Goal: Task Accomplishment & Management: Use online tool/utility

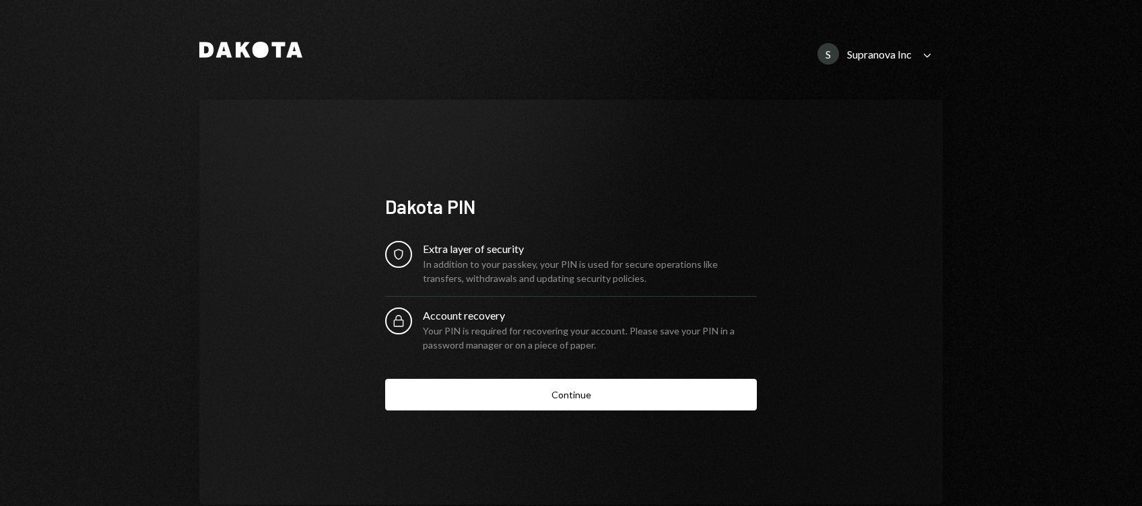
scroll to position [30, 0]
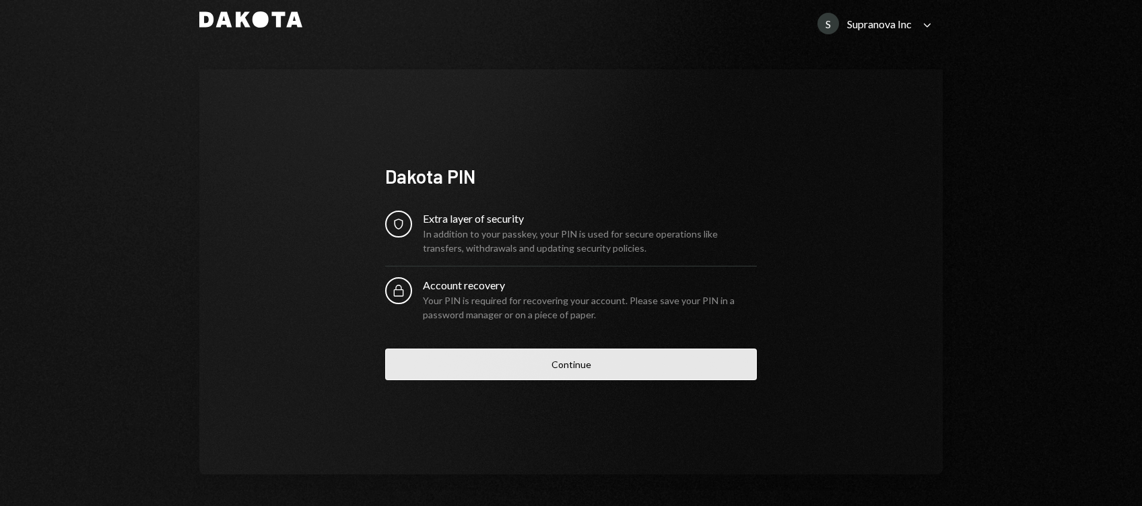
click at [574, 358] on button "Continue" at bounding box center [571, 365] width 372 height 32
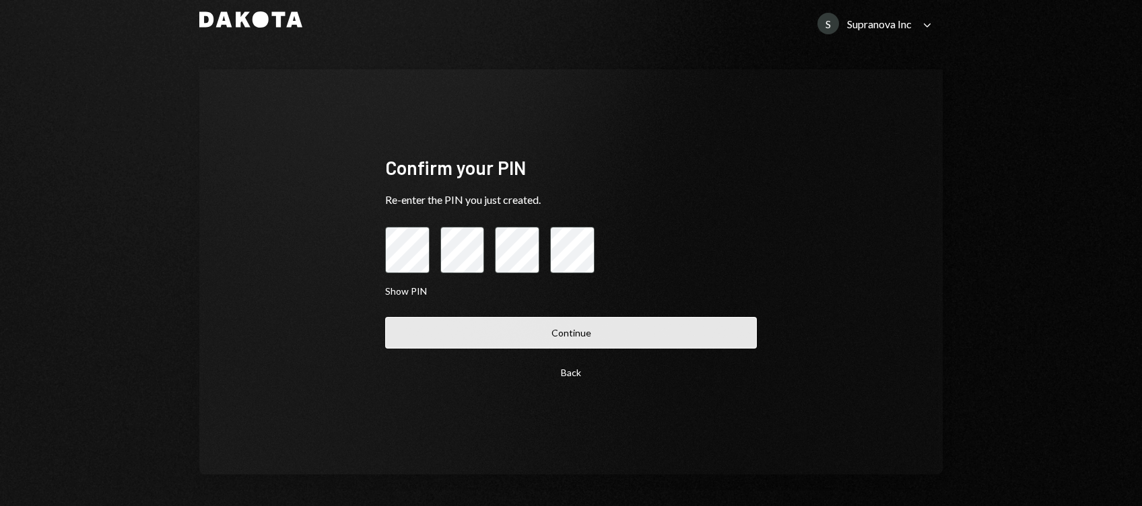
click at [597, 334] on button "Continue" at bounding box center [571, 333] width 372 height 32
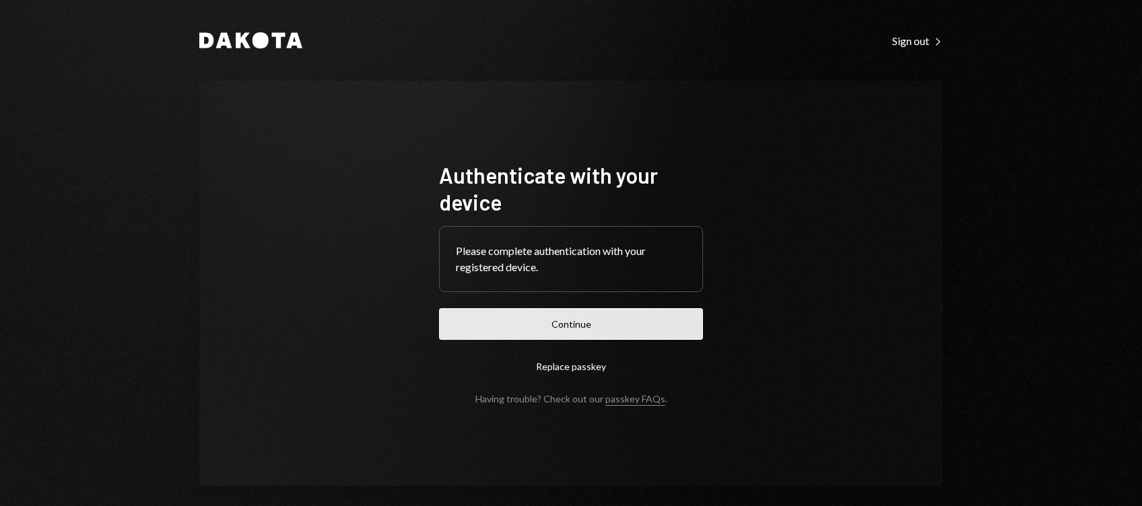
click at [576, 334] on button "Continue" at bounding box center [571, 324] width 264 height 32
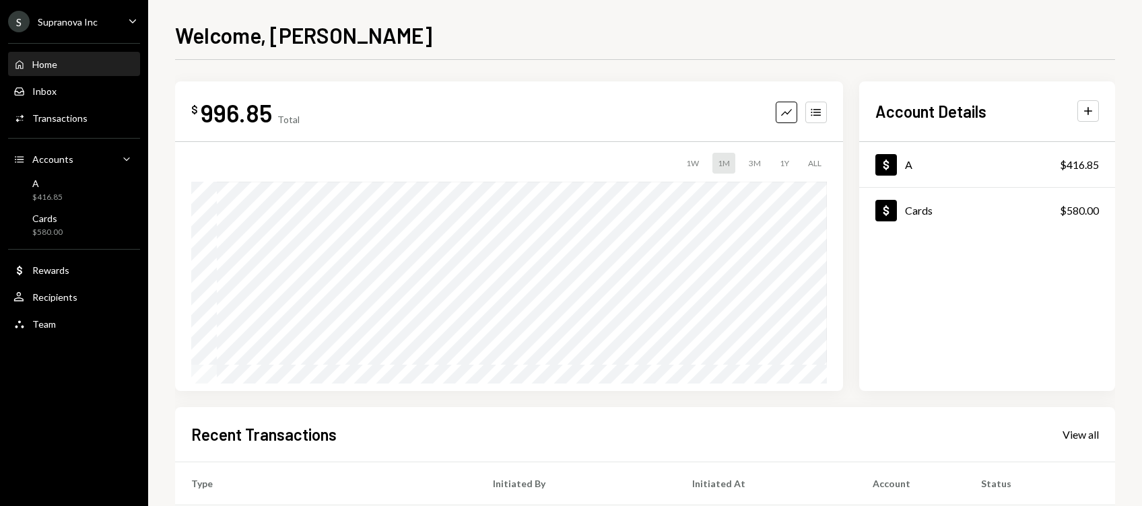
click at [81, 28] on div "S Supranova Inc" at bounding box center [53, 22] width 90 height 22
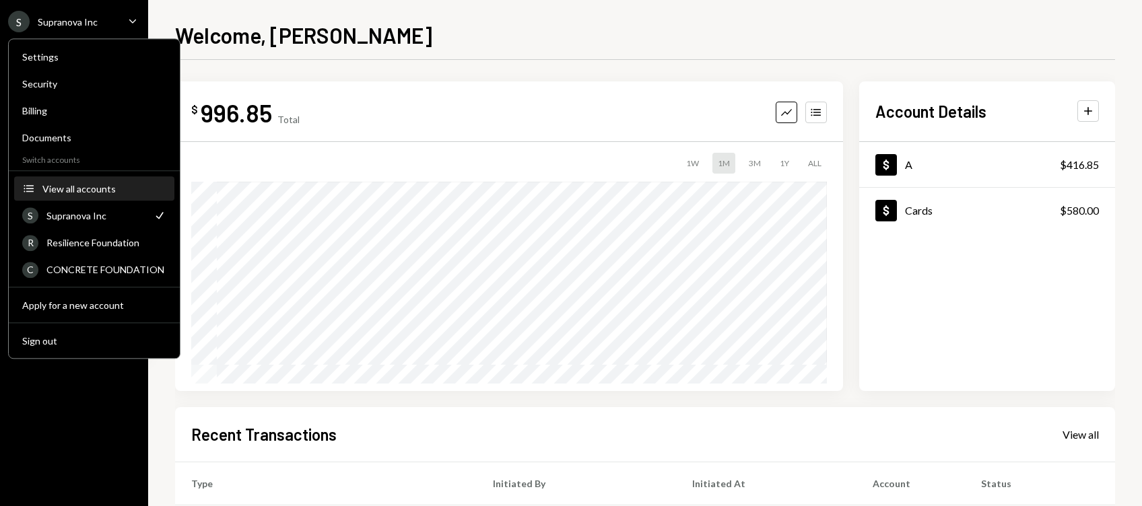
click at [76, 191] on div "View all accounts" at bounding box center [104, 188] width 124 height 11
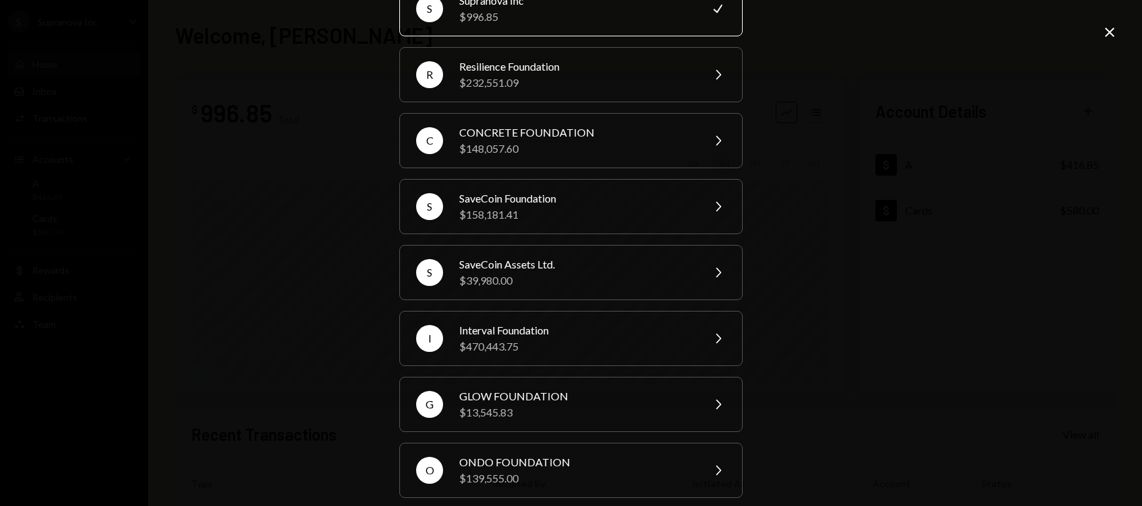
scroll to position [78, 0]
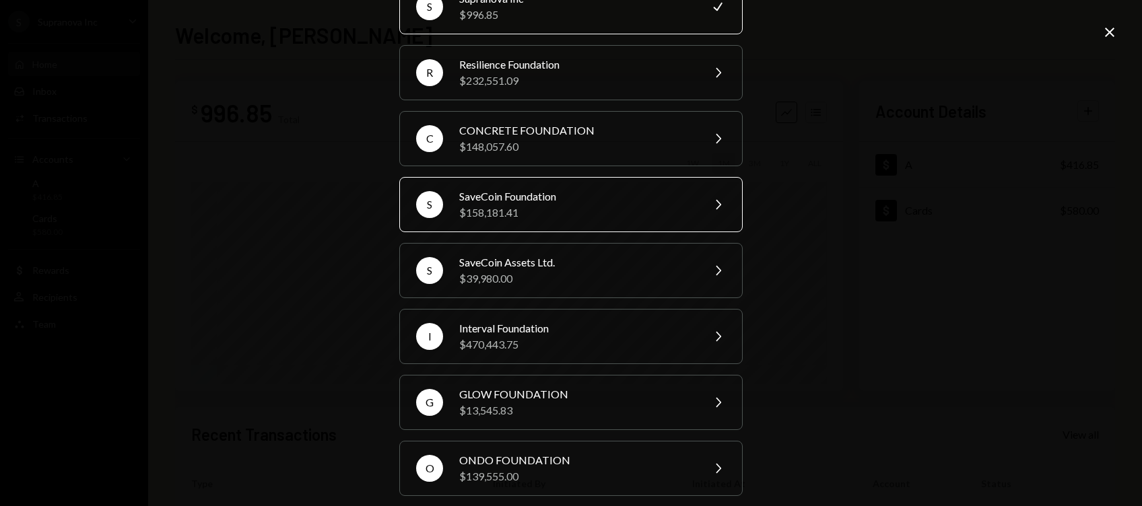
click at [566, 209] on div "$158,181.41" at bounding box center [576, 213] width 234 height 16
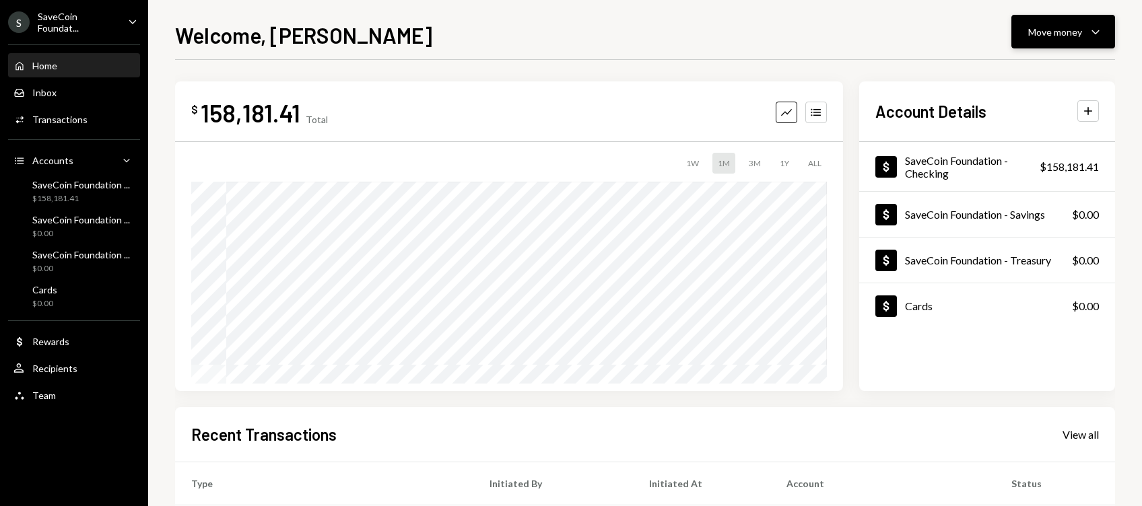
click at [1054, 30] on div "Move money" at bounding box center [1055, 32] width 54 height 14
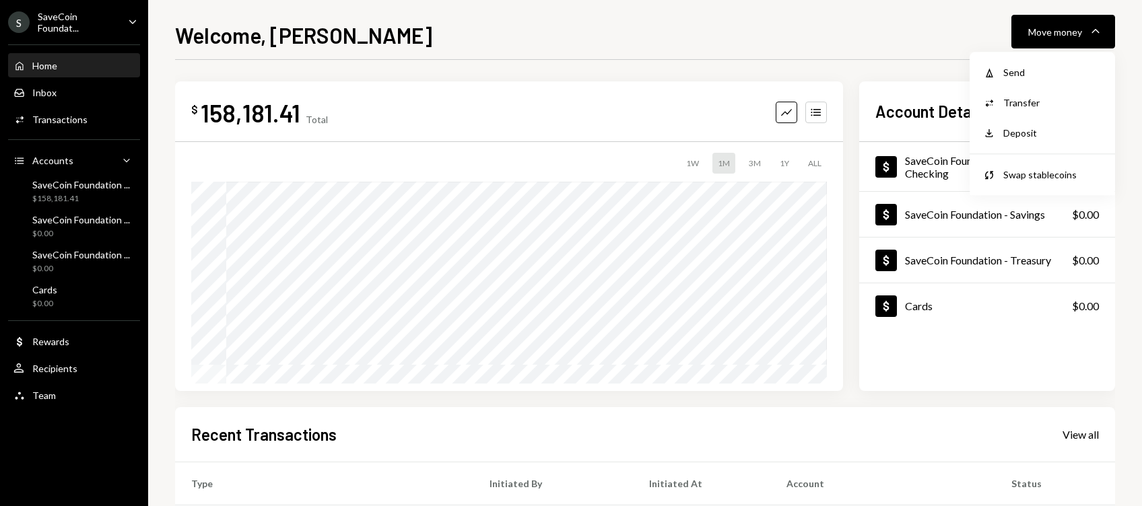
click at [630, 69] on div "$ 158,181.41 Total Graph Accounts 1W 1M 3M 1Y ALL $158,431.41 [DATE] Account De…" at bounding box center [645, 404] width 940 height 688
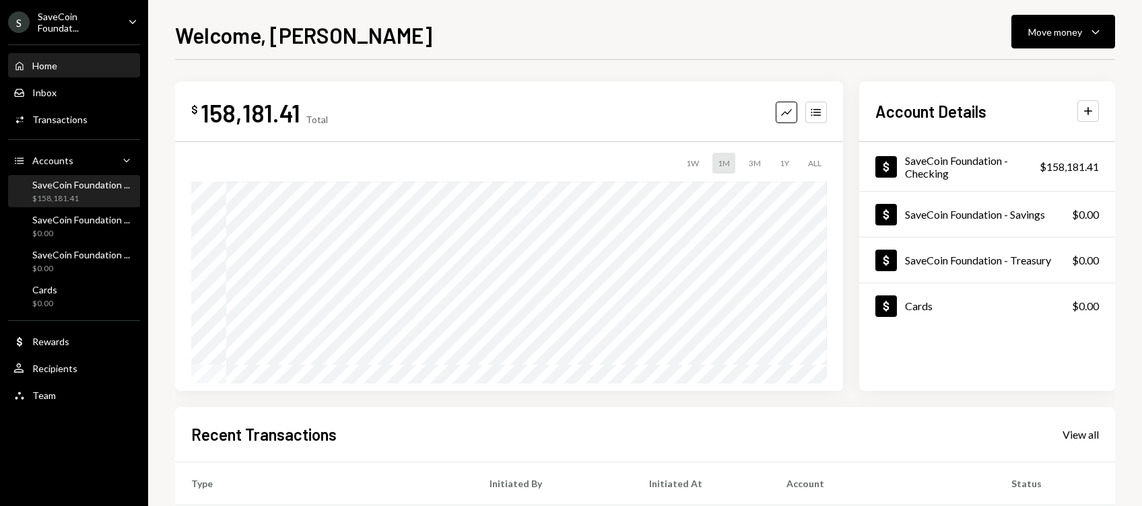
click at [61, 179] on div "SaveCoin Foundation ..." at bounding box center [81, 184] width 98 height 11
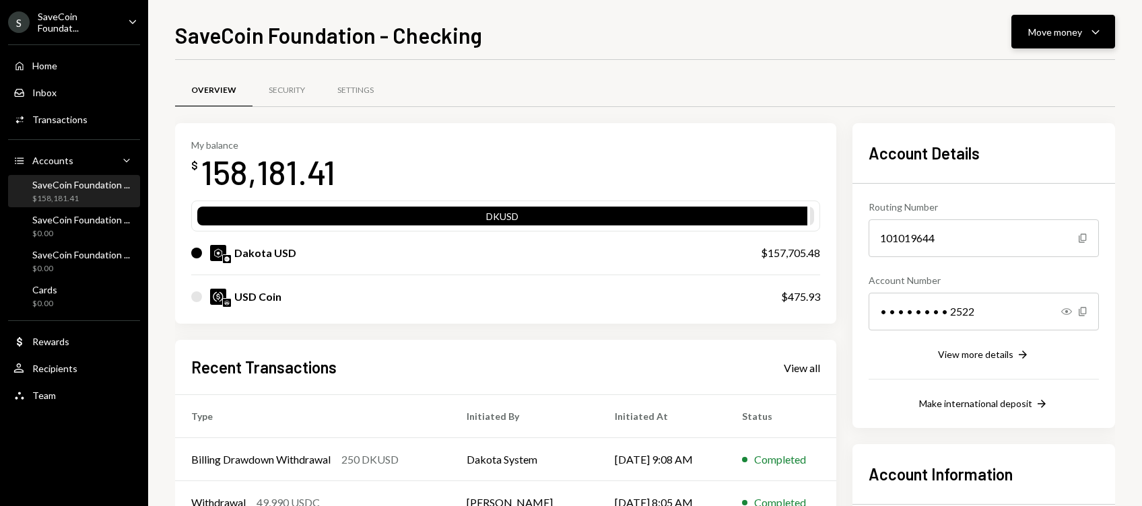
click at [1044, 36] on div "Move money" at bounding box center [1055, 32] width 54 height 14
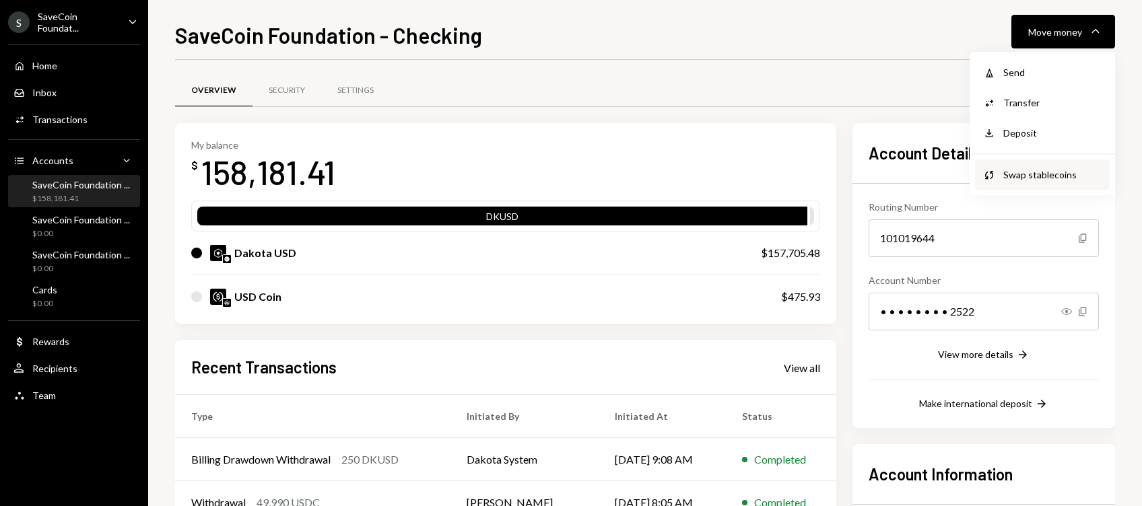
click at [1028, 168] on div "Swap stablecoins" at bounding box center [1052, 175] width 98 height 14
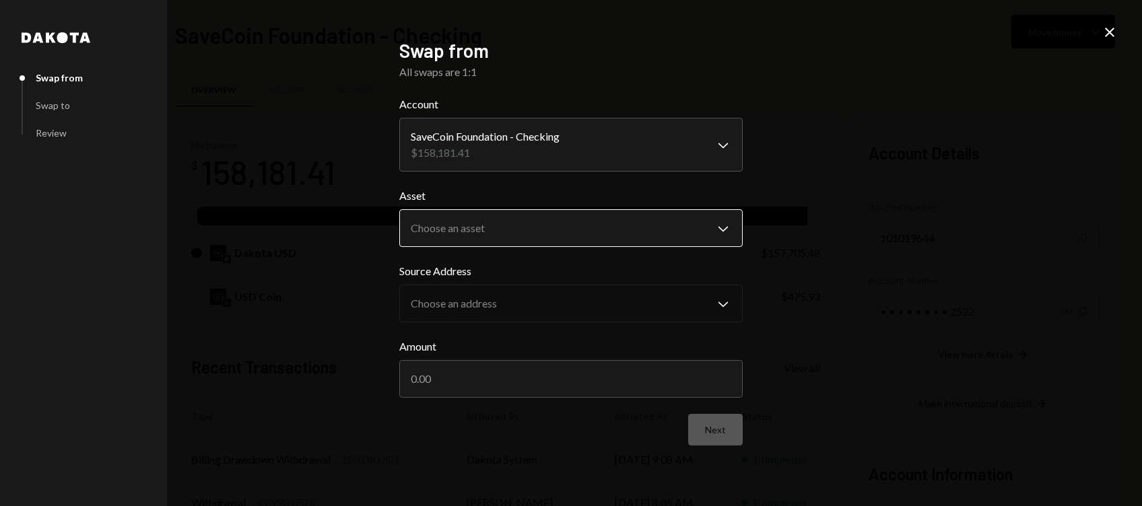
click at [490, 224] on body "S SaveCoin Foundat... Caret Down Home Home Inbox Inbox Activities Transactions …" at bounding box center [571, 253] width 1142 height 506
click at [275, 216] on div "**********" at bounding box center [571, 253] width 1142 height 506
click at [439, 228] on body "S SaveCoin Foundat... Caret Down Home Home Inbox Inbox Activities Transactions …" at bounding box center [571, 253] width 1142 height 506
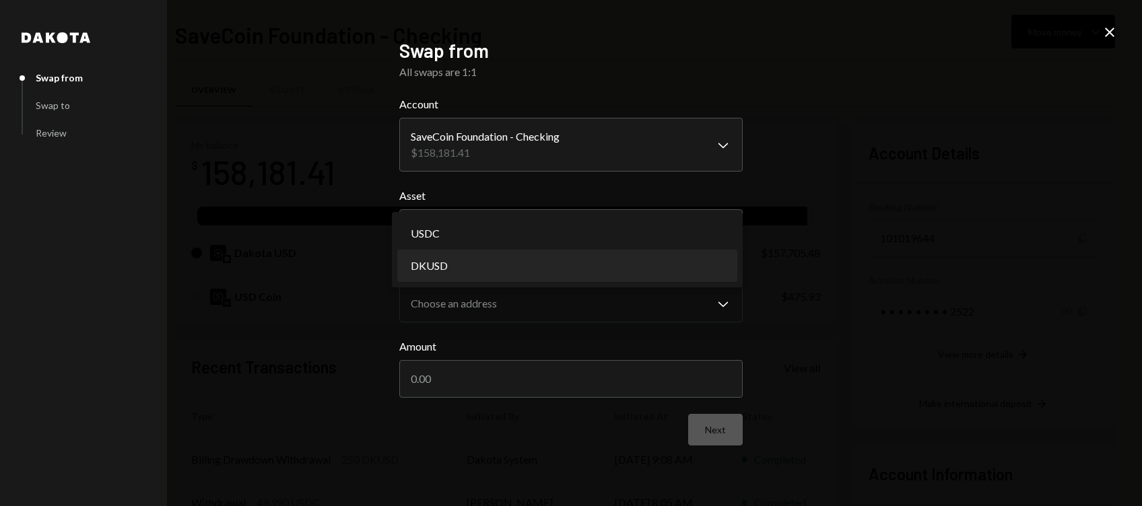
select select "*****"
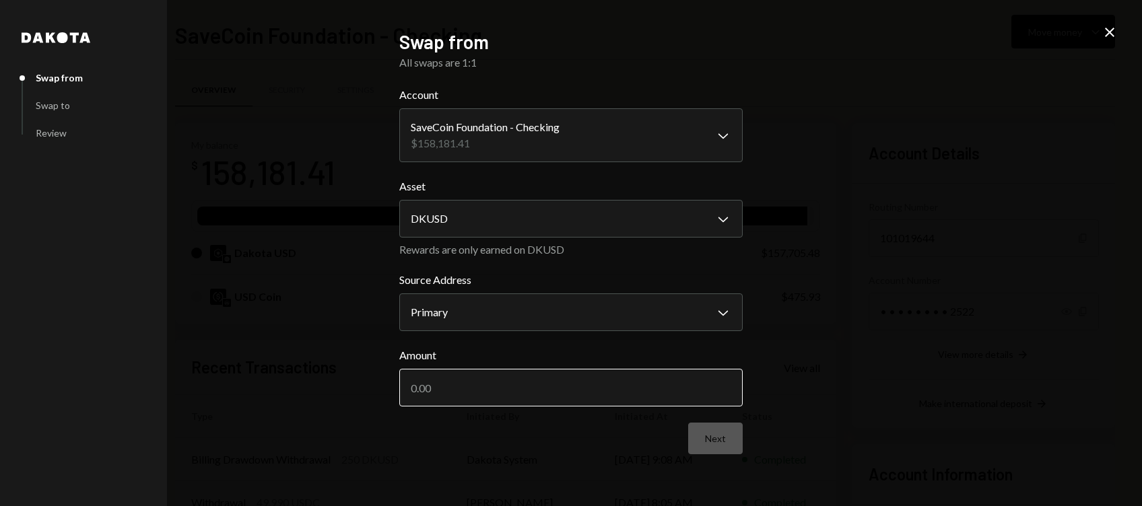
click at [455, 388] on input "Amount" at bounding box center [570, 388] width 343 height 38
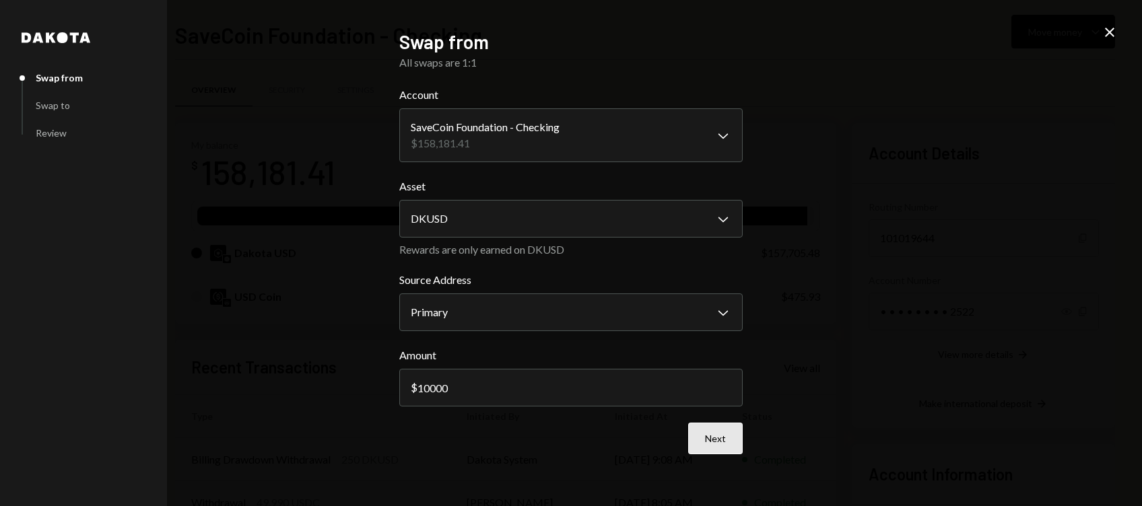
type input "10000"
click at [702, 440] on button "Next" at bounding box center [715, 439] width 55 height 32
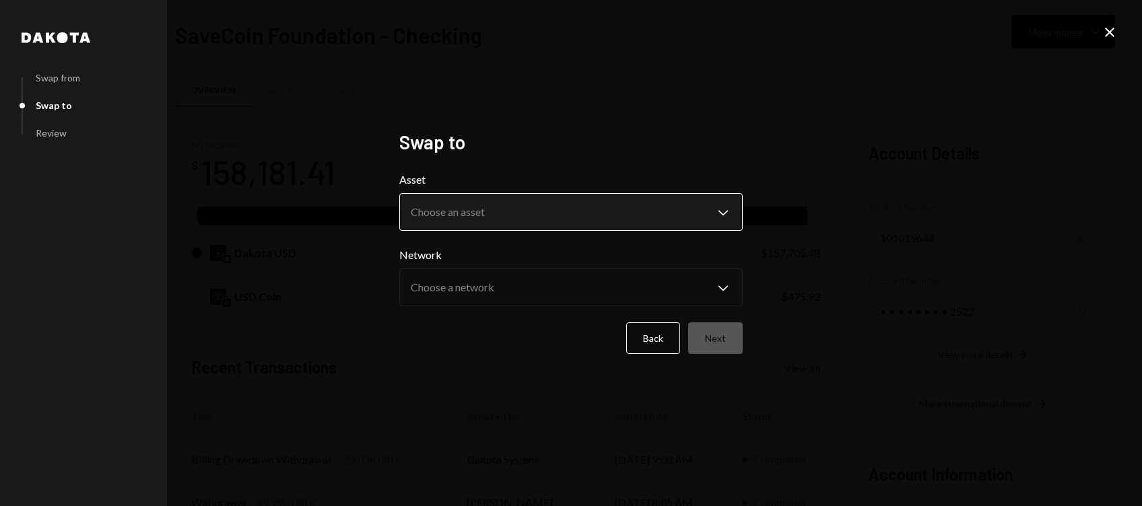
click at [440, 220] on body "S SaveCoin Foundat... Caret Down Home Home Inbox Inbox Activities Transactions …" at bounding box center [571, 253] width 1142 height 506
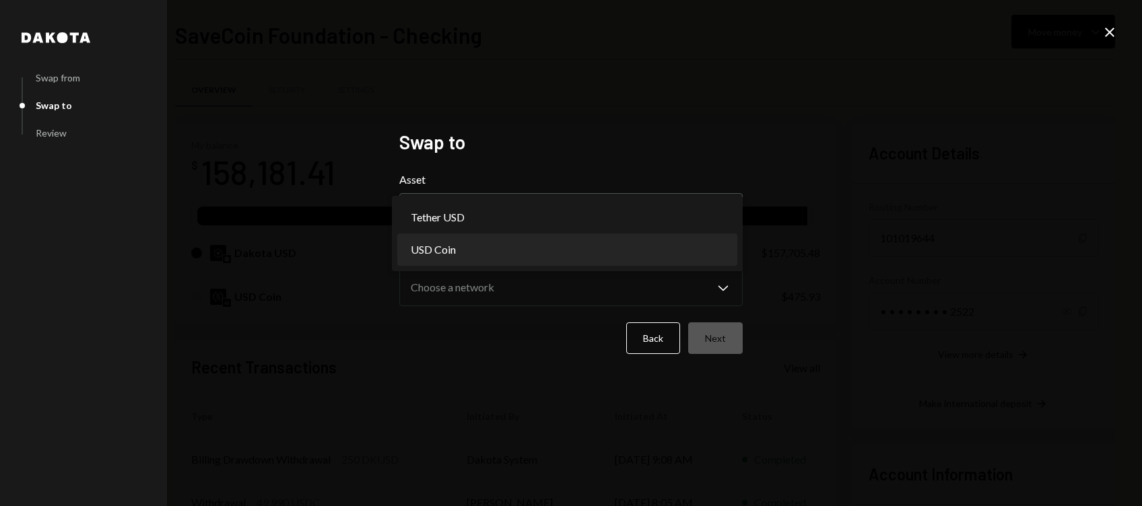
select select "****"
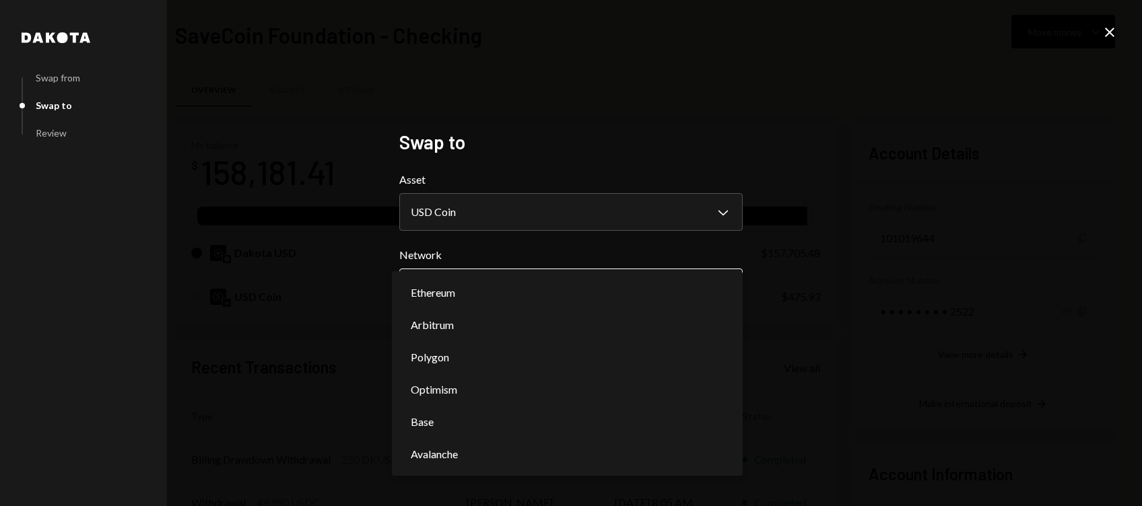
click at [510, 290] on body "S SaveCoin Foundat... Caret Down Home Home Inbox Inbox Activities Transactions …" at bounding box center [571, 253] width 1142 height 506
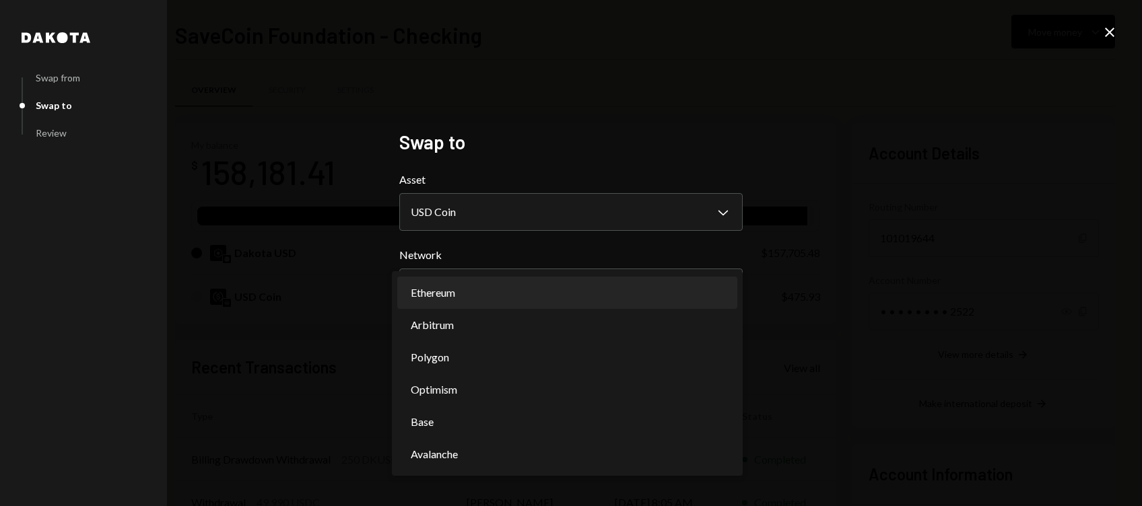
select select "**********"
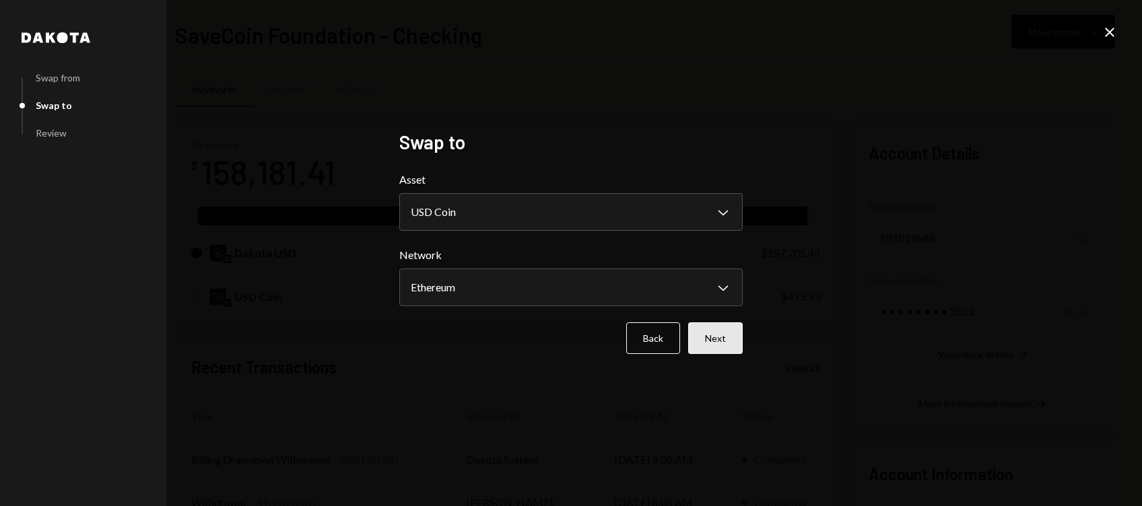
click at [722, 337] on button "Next" at bounding box center [715, 339] width 55 height 32
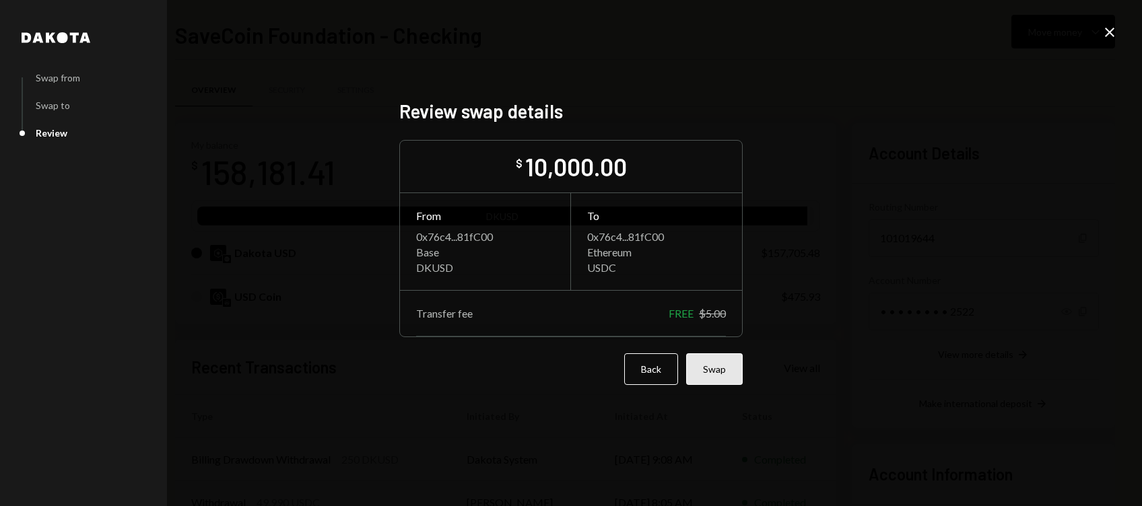
click at [719, 367] on button "Swap" at bounding box center [714, 370] width 57 height 32
